Goal: Obtain resource: Obtain resource

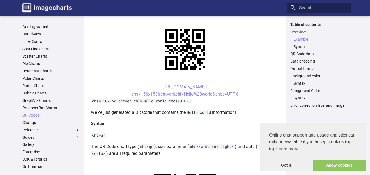
scroll to position [137, 0]
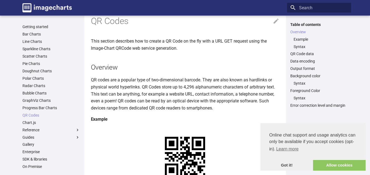
scroll to position [74, 0]
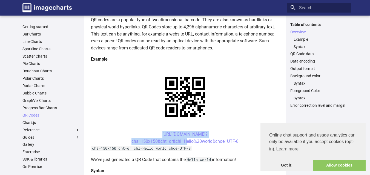
drag, startPoint x: 152, startPoint y: 81, endPoint x: 183, endPoint y: 92, distance: 33.4
click at [183, 131] on center "[URL][DOMAIN_NAME]? chs=150x150&cht=qr&chl=Hello%20world&choe=UTF-8" at bounding box center [185, 138] width 188 height 14
copy link "[URL][DOMAIN_NAME]? chs=150x150&cht=qr&chl="
